Goal: Communication & Community: Answer question/provide support

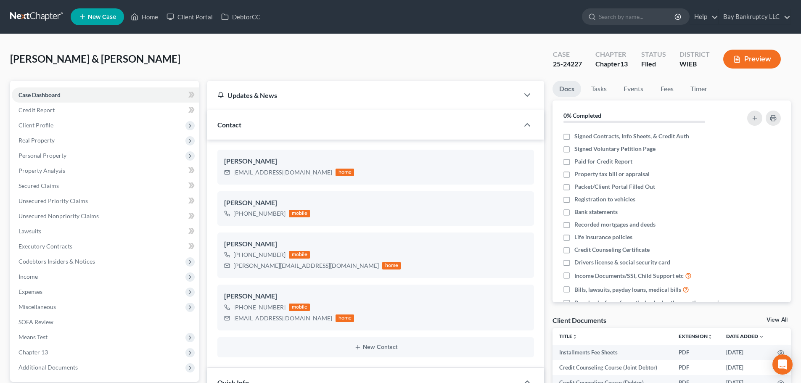
select select "2"
select select "4"
select select "0"
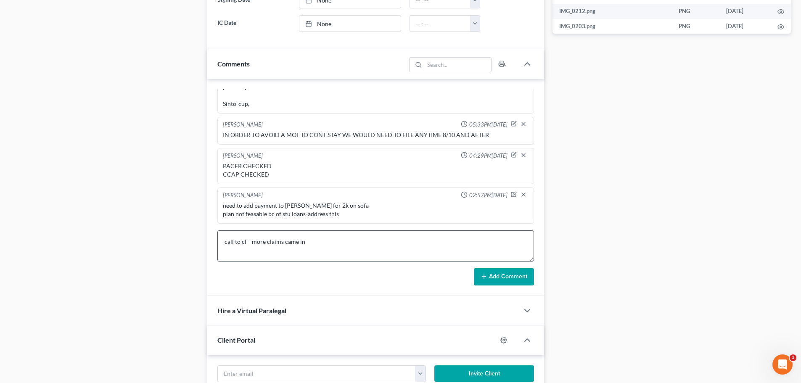
click at [313, 237] on textarea "call to cl-- more claims came in" at bounding box center [375, 245] width 317 height 31
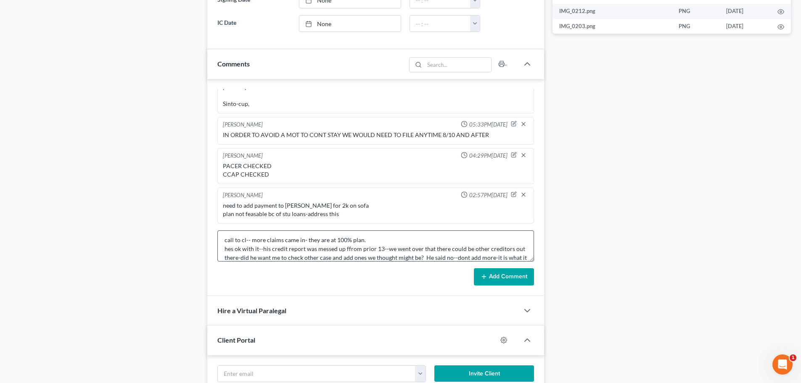
scroll to position [11, 0]
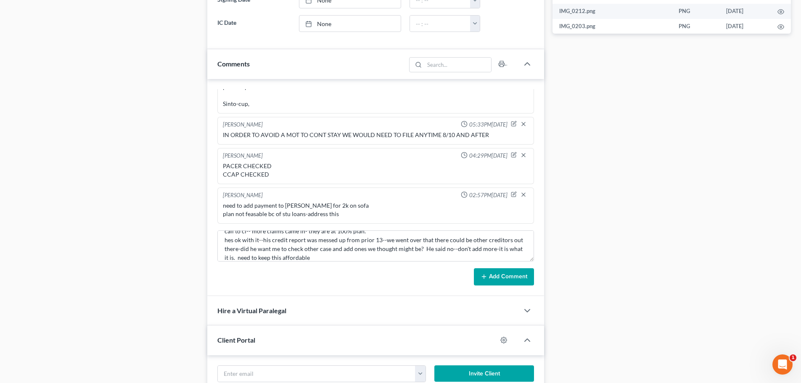
type textarea "call to cl-- more claims came in- they are at 100% plan. hes ok with it--his cr…"
click at [498, 276] on button "Add Comment" at bounding box center [504, 277] width 60 height 18
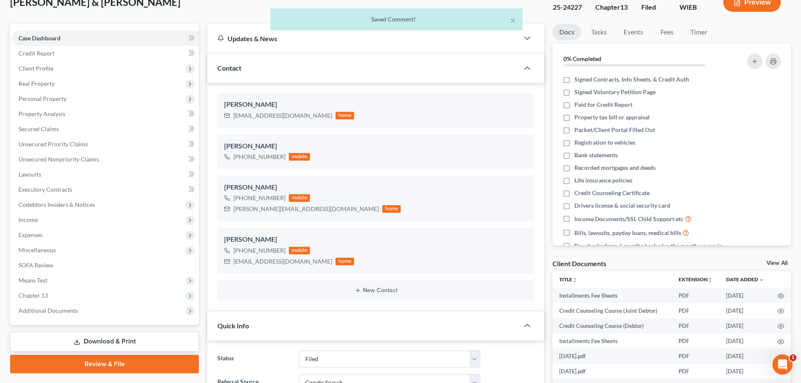
scroll to position [0, 0]
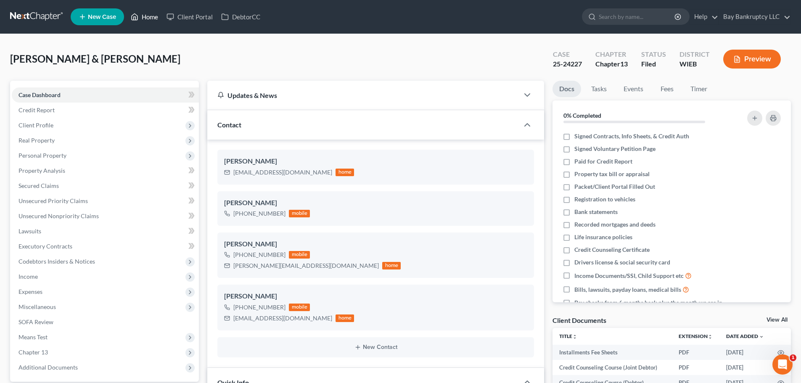
drag, startPoint x: 147, startPoint y: 11, endPoint x: 192, endPoint y: 89, distance: 89.8
click at [147, 11] on link "Home" at bounding box center [145, 16] width 36 height 15
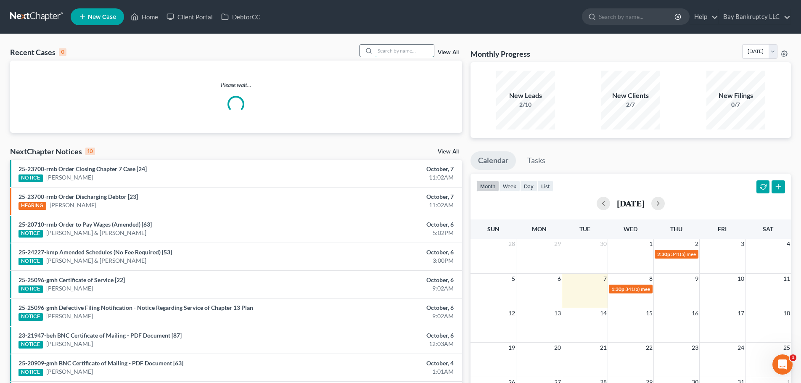
click at [389, 55] on input "search" at bounding box center [404, 51] width 59 height 12
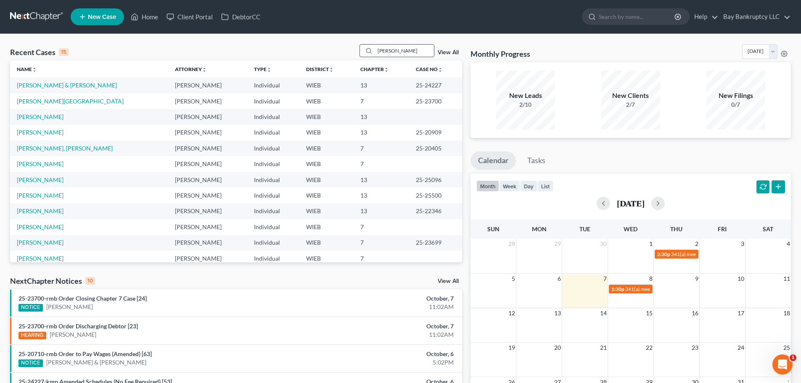
type input "[PERSON_NAME]"
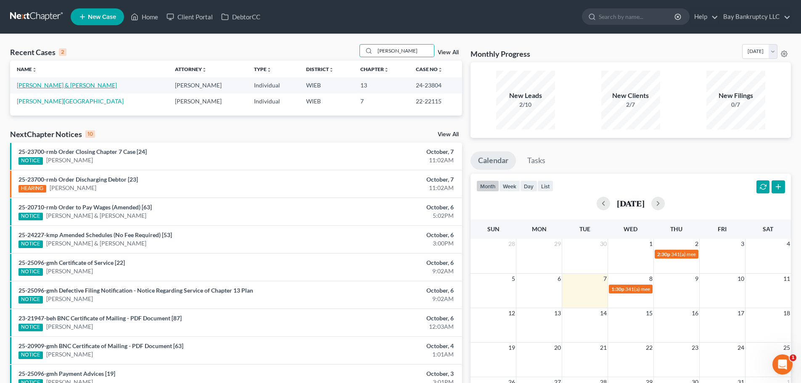
click at [61, 82] on link "[PERSON_NAME] & [PERSON_NAME]" at bounding box center [67, 85] width 100 height 7
select select "2"
select select "1"
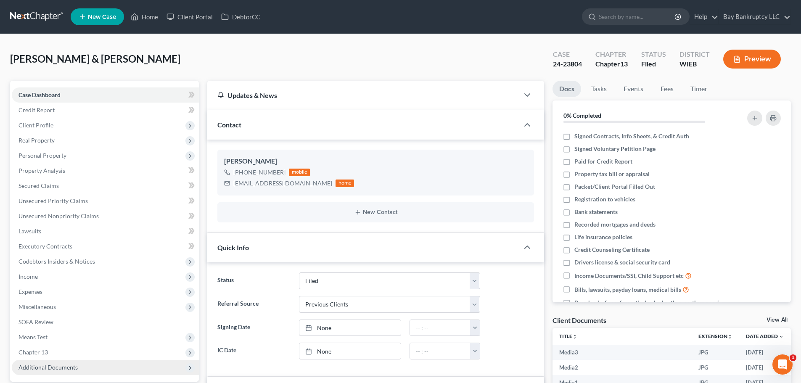
click at [72, 364] on span "Additional Documents" at bounding box center [47, 367] width 59 height 7
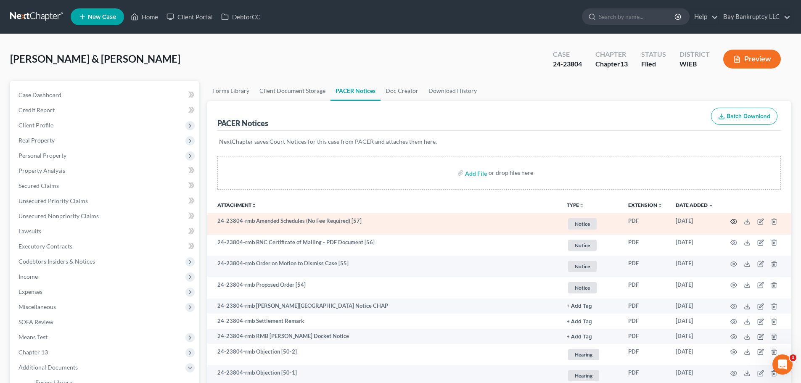
click at [735, 220] on icon "button" at bounding box center [733, 221] width 7 height 7
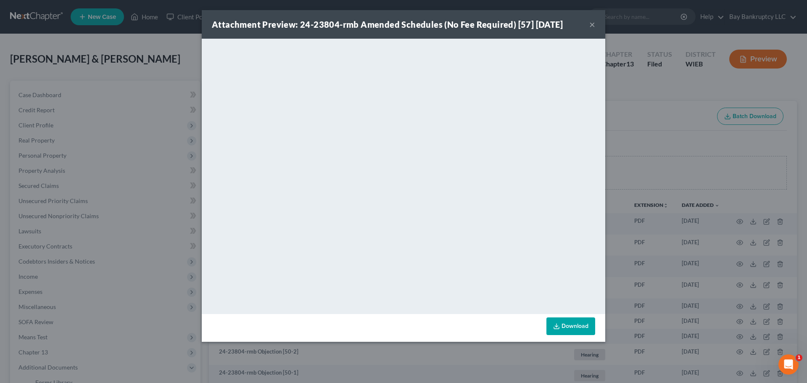
click at [592, 25] on button "×" at bounding box center [592, 24] width 6 height 10
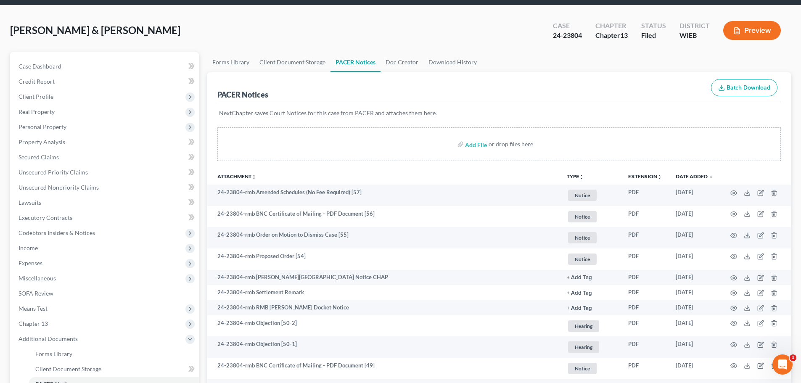
scroll to position [42, 0]
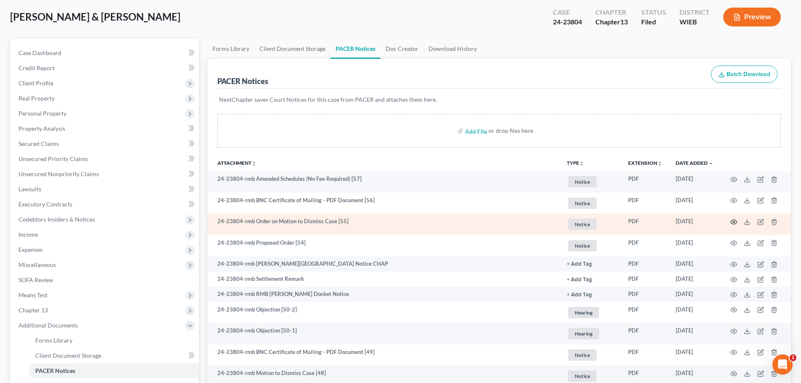
click at [731, 222] on icon "button" at bounding box center [733, 222] width 7 height 7
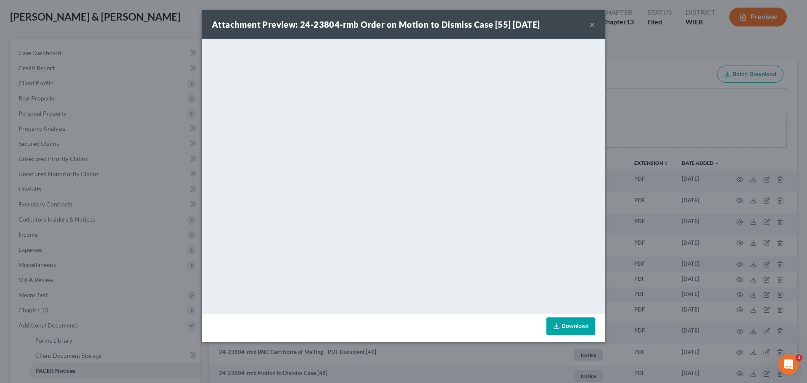
click at [592, 25] on button "×" at bounding box center [592, 24] width 6 height 10
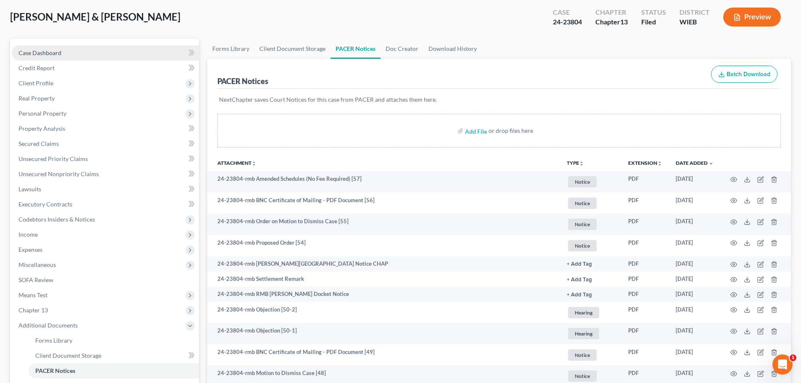
click at [48, 55] on span "Case Dashboard" at bounding box center [39, 52] width 43 height 7
select select "2"
select select "1"
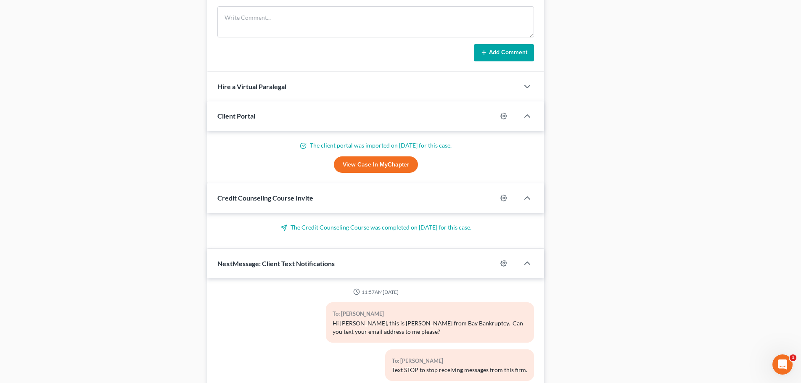
scroll to position [30986, 0]
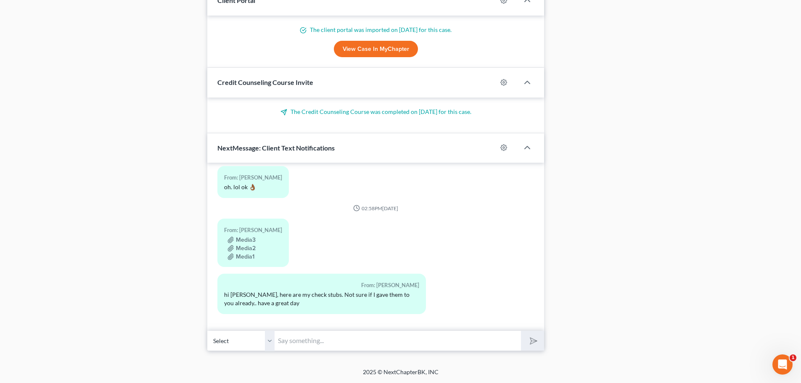
click at [292, 339] on input "text" at bounding box center [397, 340] width 246 height 21
type input "Hi [PERSON_NAME]-we are good-you don't need to turn in any more"
click at [534, 340] on polygon "submit" at bounding box center [532, 341] width 10 height 10
